Goal: Use online tool/utility: Utilize a website feature to perform a specific function

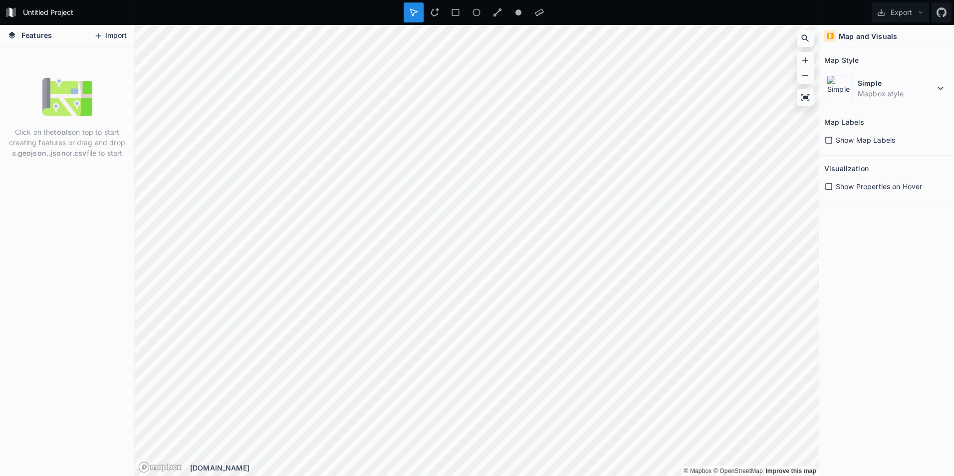
click at [98, 37] on icon at bounding box center [98, 35] width 5 height 5
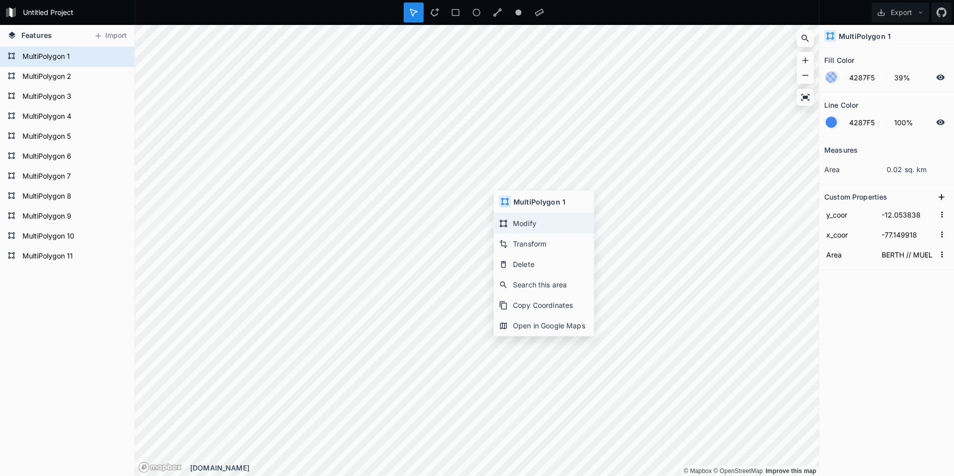
click at [517, 226] on div "Modify" at bounding box center [544, 223] width 100 height 20
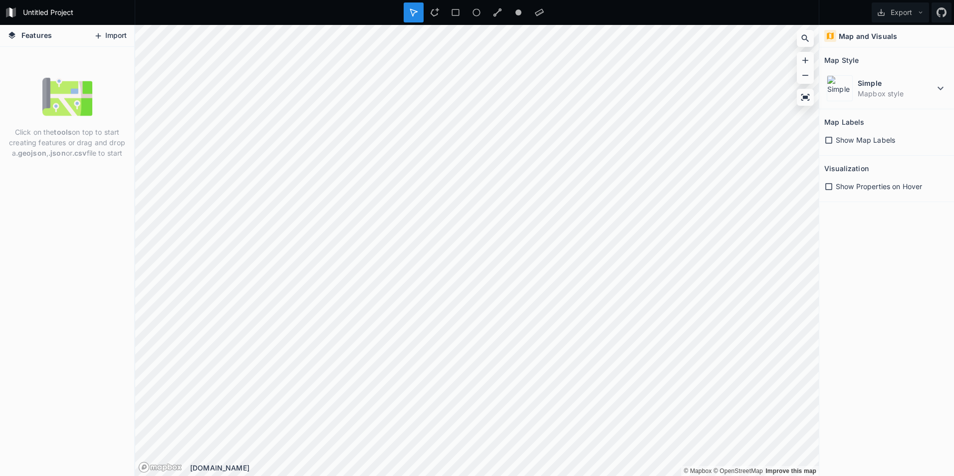
click at [114, 32] on button "Import" at bounding box center [110, 36] width 43 height 16
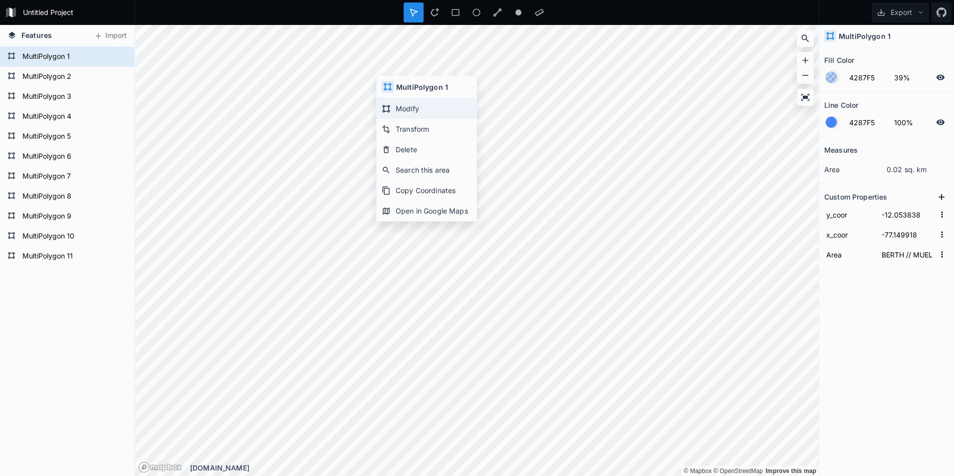
click at [404, 110] on div "Modify" at bounding box center [427, 108] width 100 height 20
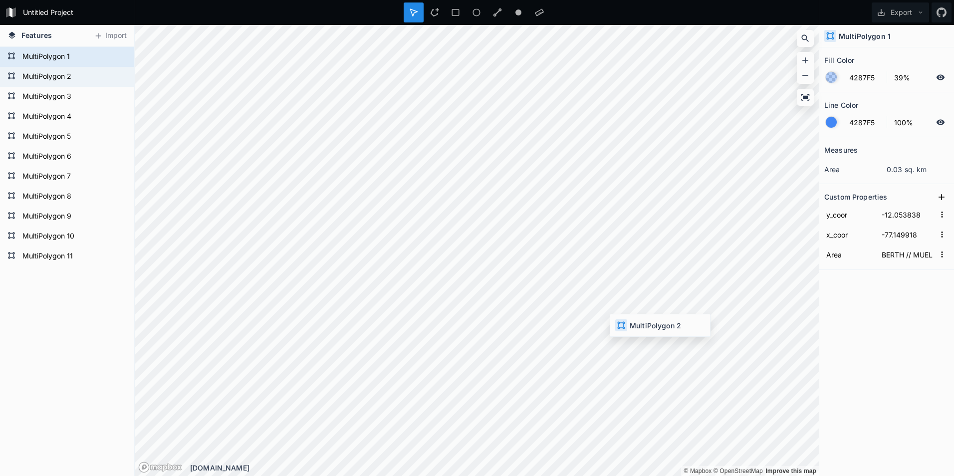
type input "-12.0539144758"
type input "-77.1496356809"
type input "BACK REACH"
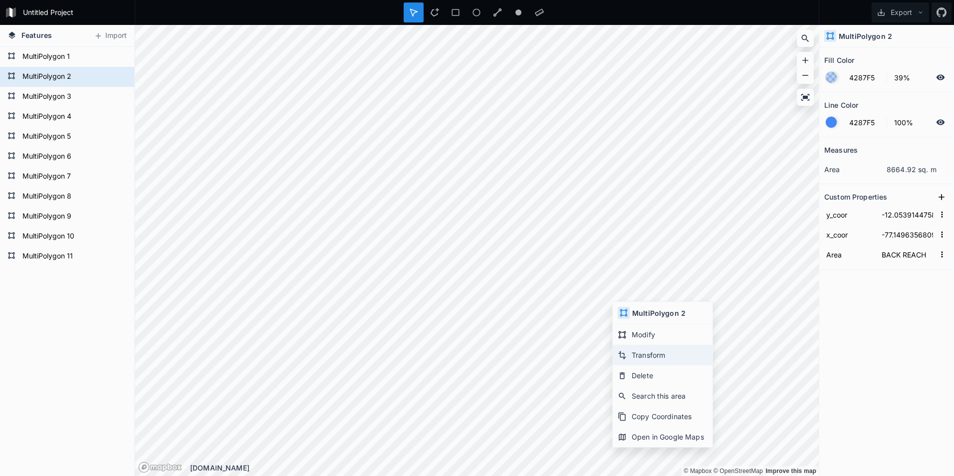
click at [661, 357] on div "Transform" at bounding box center [662, 355] width 100 height 20
click at [642, 340] on div "Modify" at bounding box center [667, 342] width 100 height 20
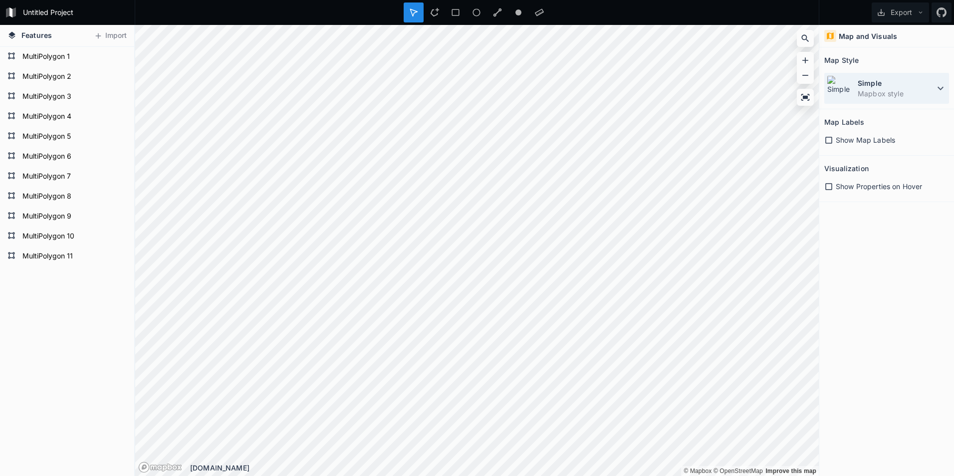
click at [923, 88] on dd "Mapbox style" at bounding box center [895, 93] width 77 height 10
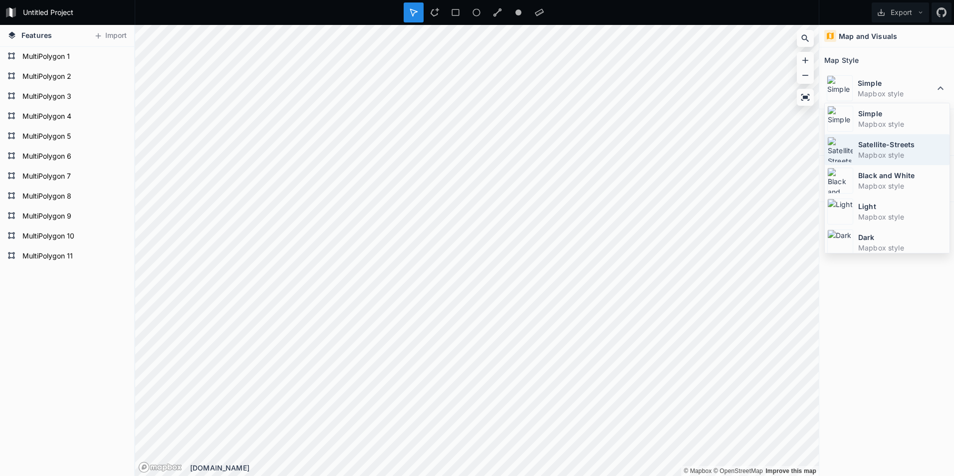
click at [898, 150] on dd "Mapbox style" at bounding box center [902, 155] width 89 height 10
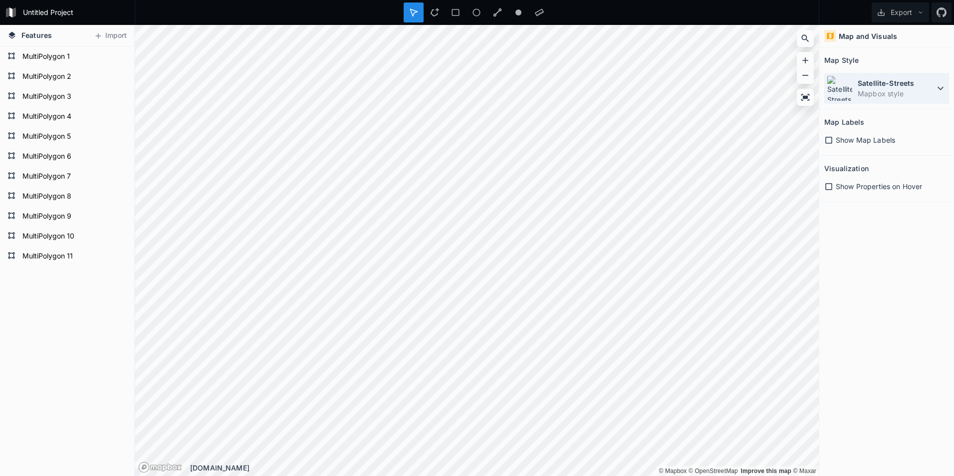
click at [906, 95] on dd "Mapbox style" at bounding box center [895, 93] width 77 height 10
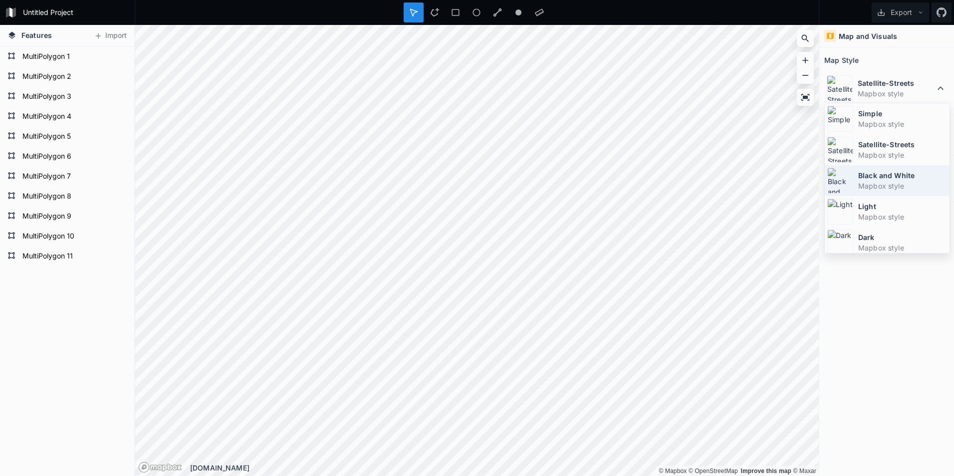
click at [882, 184] on dd "Mapbox style" at bounding box center [902, 186] width 89 height 10
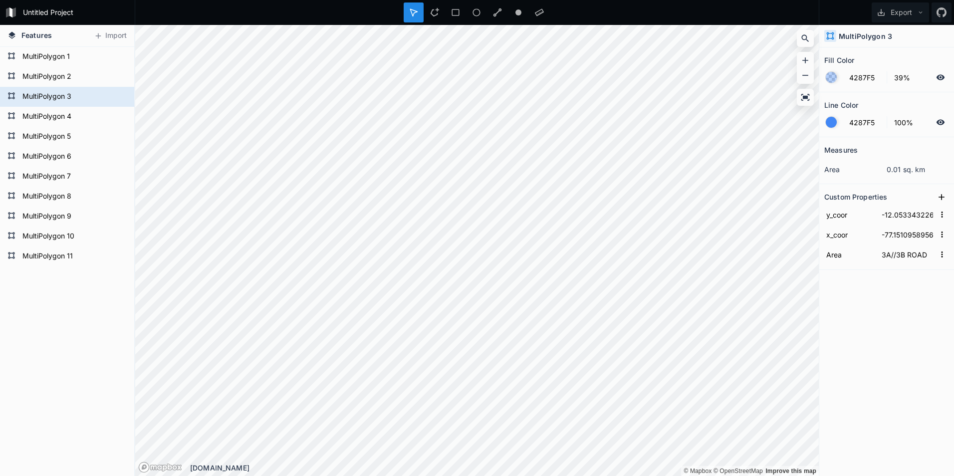
click at [62, 300] on div "MultiPolygon 11 MultiPolygon 10 MultiPolygon 9 MultiPolygon 8 MultiPolygon 7 Mu…" at bounding box center [67, 261] width 134 height 429
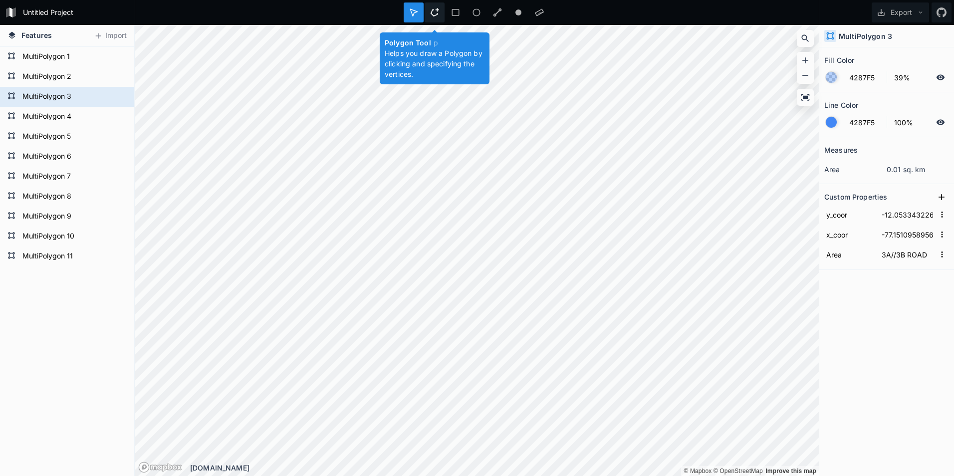
click at [441, 14] on div at bounding box center [434, 12] width 20 height 20
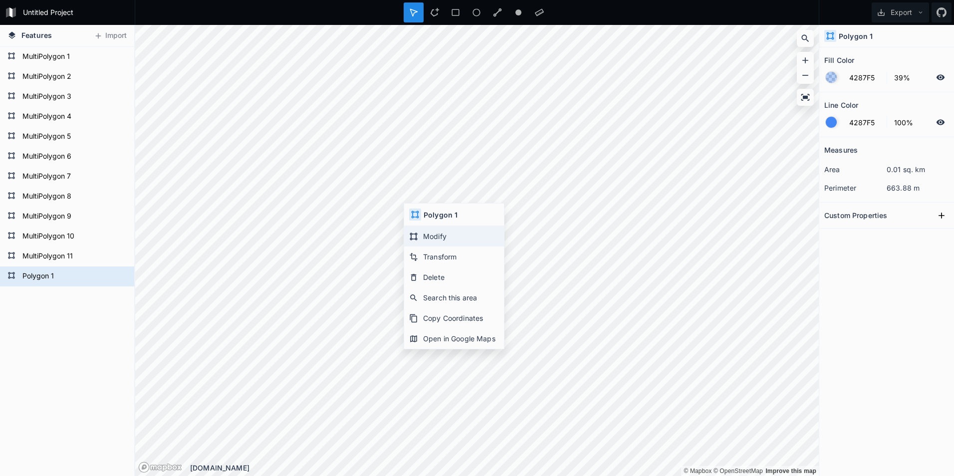
click at [437, 236] on div "Modify" at bounding box center [454, 236] width 100 height 20
click at [431, 8] on icon at bounding box center [434, 12] width 9 height 9
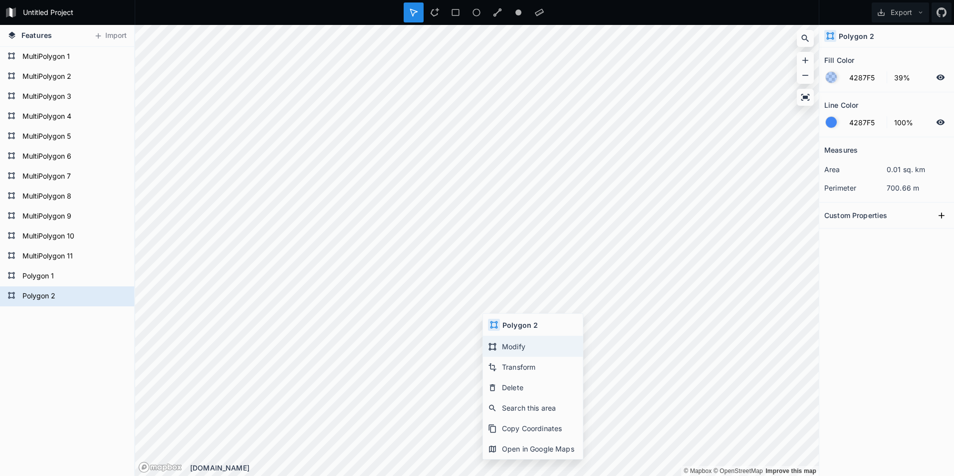
click at [513, 346] on div "Modify" at bounding box center [533, 346] width 100 height 20
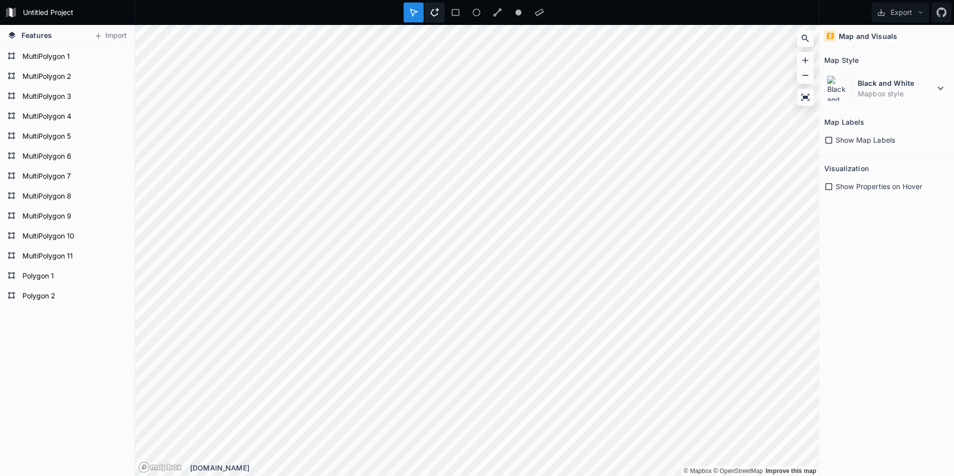
click at [438, 11] on icon at bounding box center [434, 12] width 9 height 9
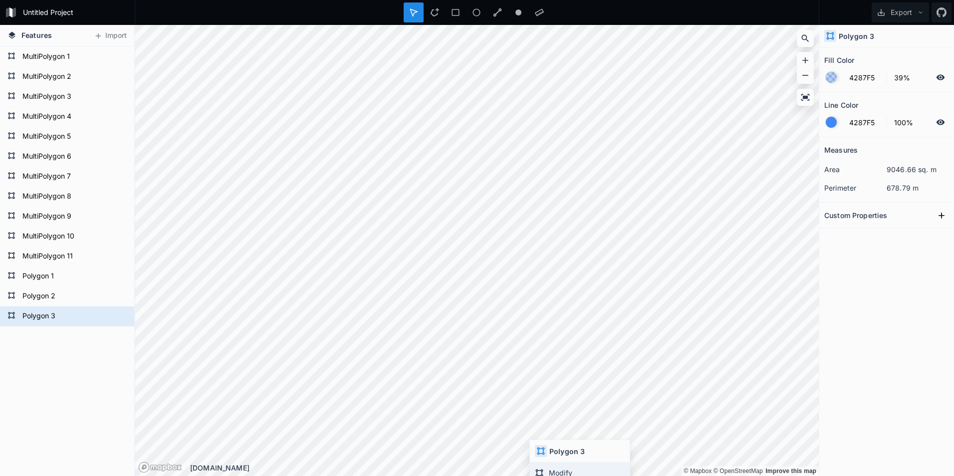
click at [560, 470] on div "Modify" at bounding box center [580, 472] width 100 height 20
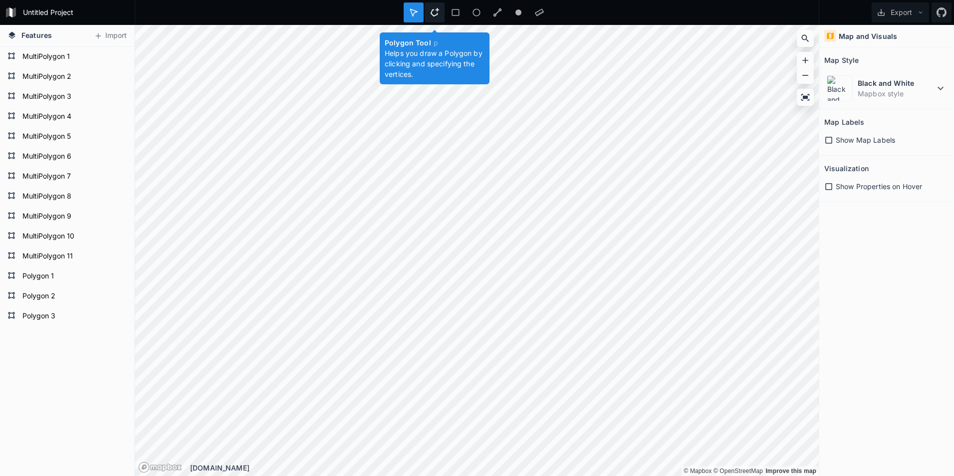
click at [438, 9] on icon at bounding box center [434, 12] width 9 height 9
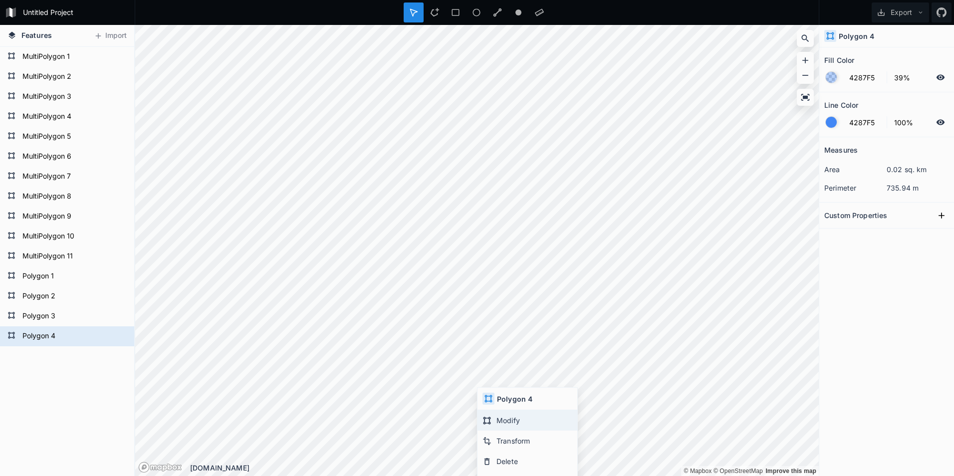
click at [505, 418] on div "Modify" at bounding box center [527, 420] width 100 height 20
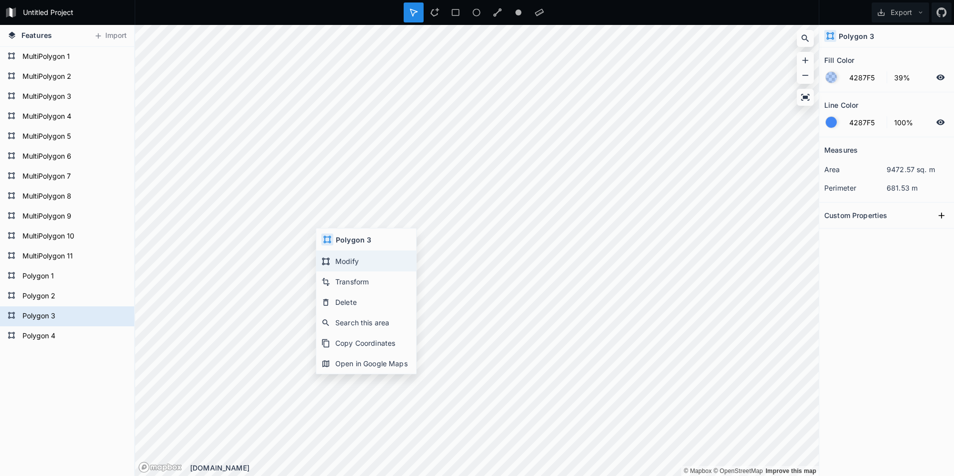
click at [335, 260] on div "Modify" at bounding box center [366, 261] width 100 height 20
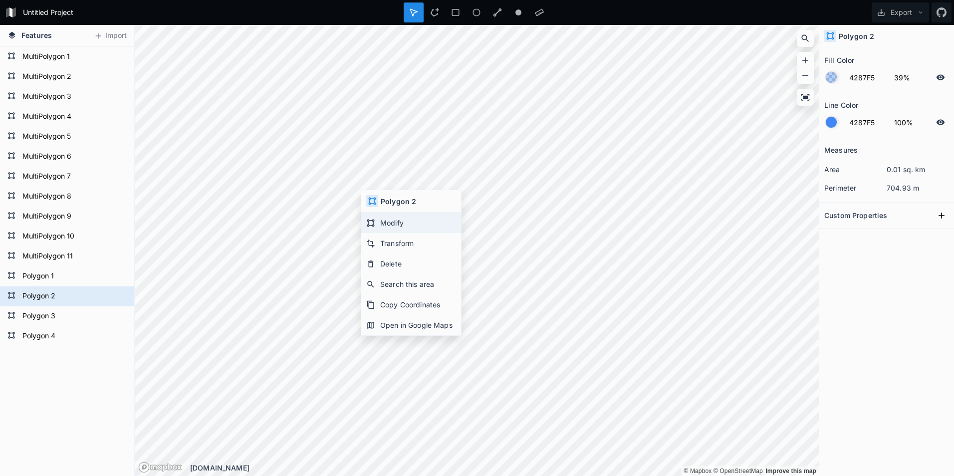
click at [395, 225] on div "Modify" at bounding box center [411, 222] width 100 height 20
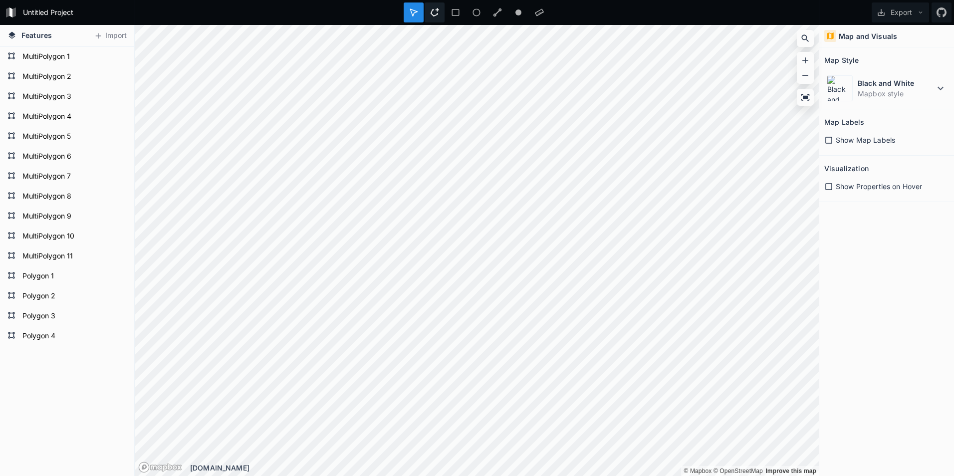
click at [433, 12] on icon at bounding box center [434, 12] width 9 height 9
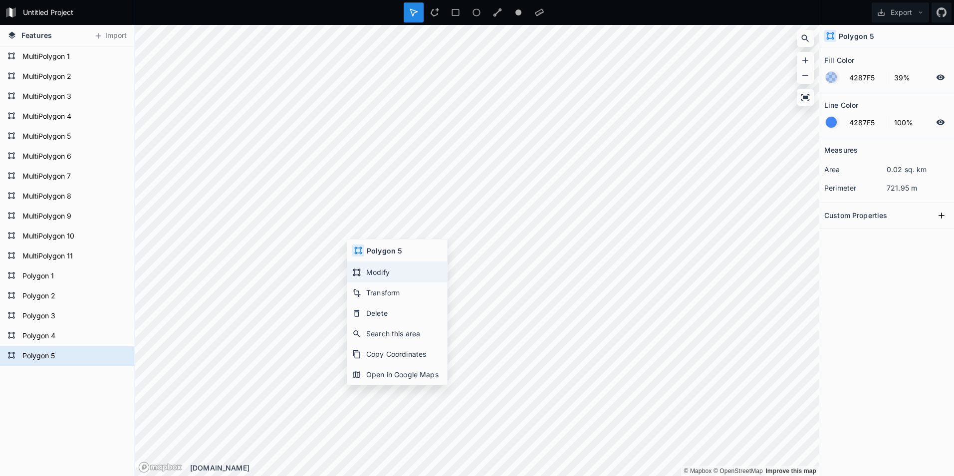
click at [383, 271] on div "Modify" at bounding box center [397, 272] width 100 height 20
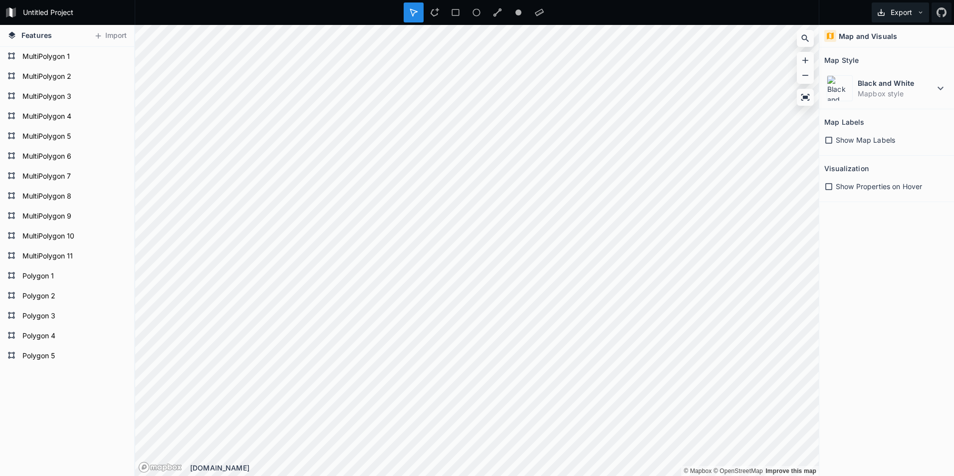
click at [922, 18] on button "Export" at bounding box center [899, 12] width 57 height 20
click at [901, 58] on div "Export as .geojson" at bounding box center [898, 57] width 100 height 20
